Goal: Information Seeking & Learning: Learn about a topic

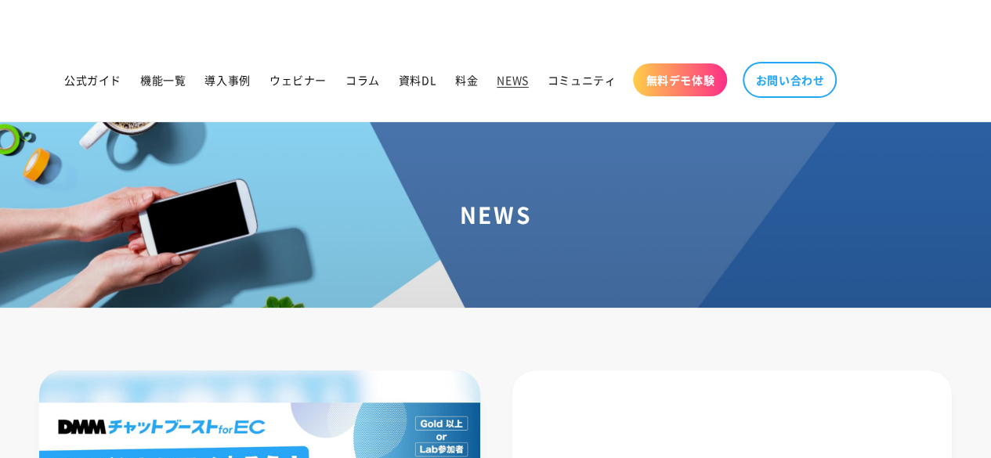
click at [477, 82] on span "料金" at bounding box center [466, 80] width 23 height 14
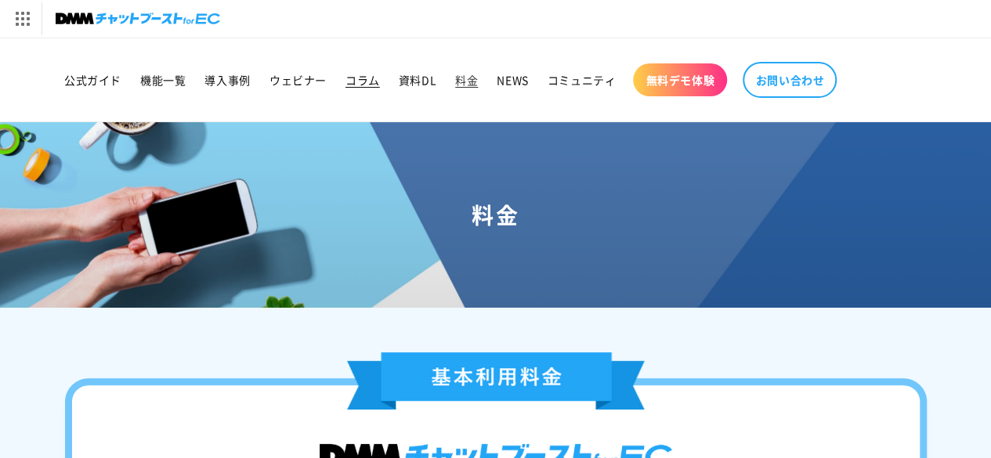
click at [358, 81] on span "コラム" at bounding box center [363, 80] width 34 height 14
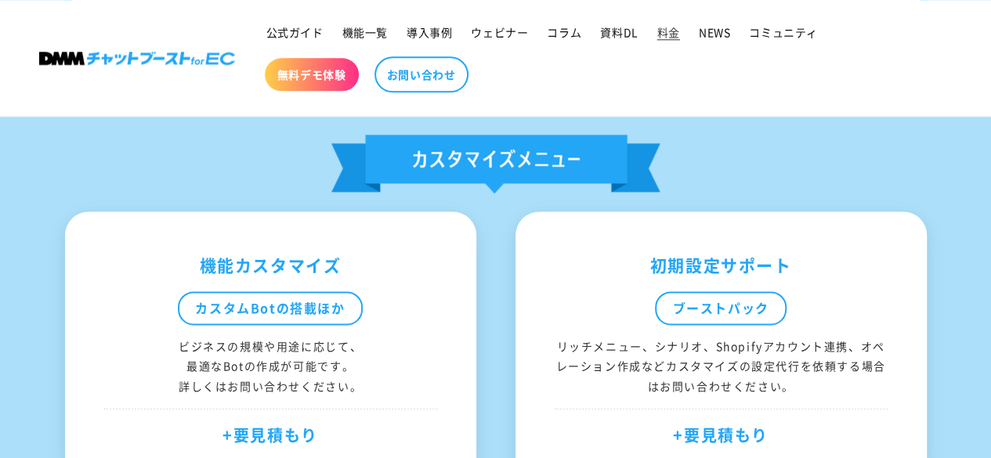
scroll to position [1097, 0]
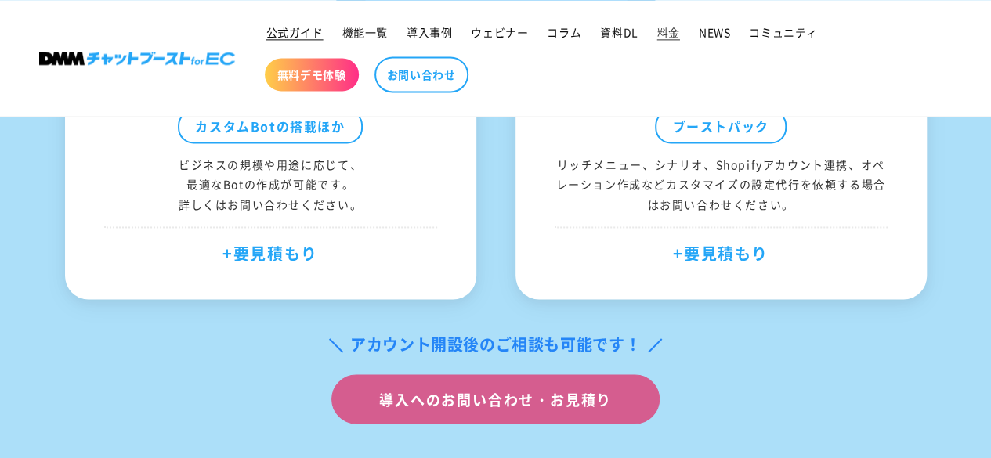
click at [300, 39] on span "公式ガイド" at bounding box center [294, 32] width 57 height 14
